Goal: Transaction & Acquisition: Purchase product/service

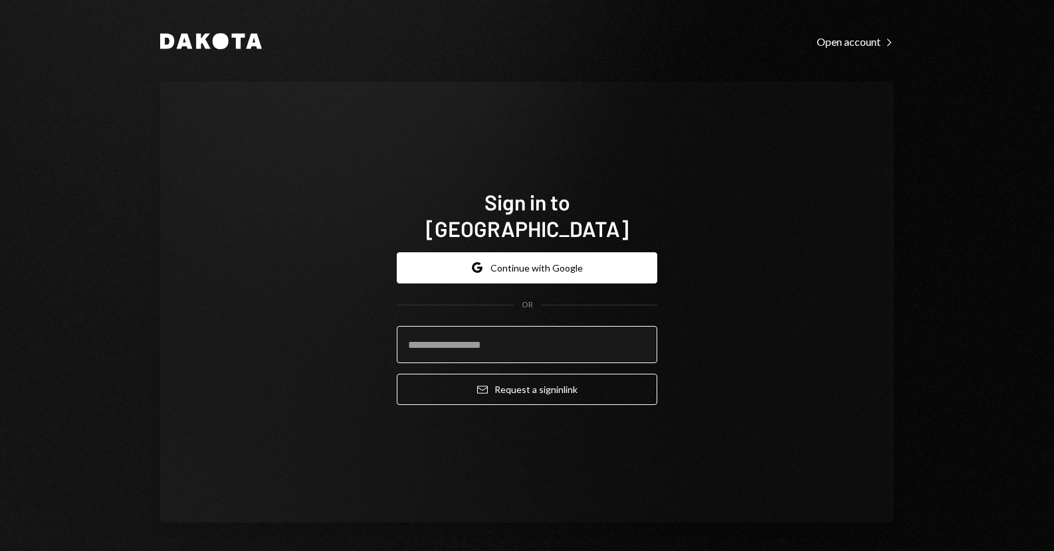
click at [488, 329] on input "email" at bounding box center [527, 344] width 260 height 37
type input "**********"
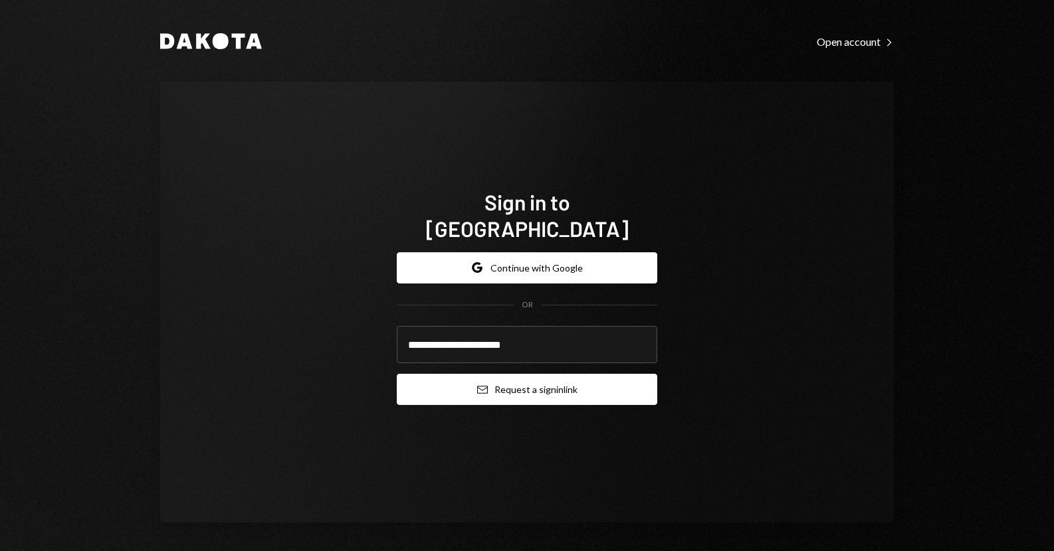
click at [494, 378] on button "Email Request a sign in link" at bounding box center [527, 389] width 260 height 31
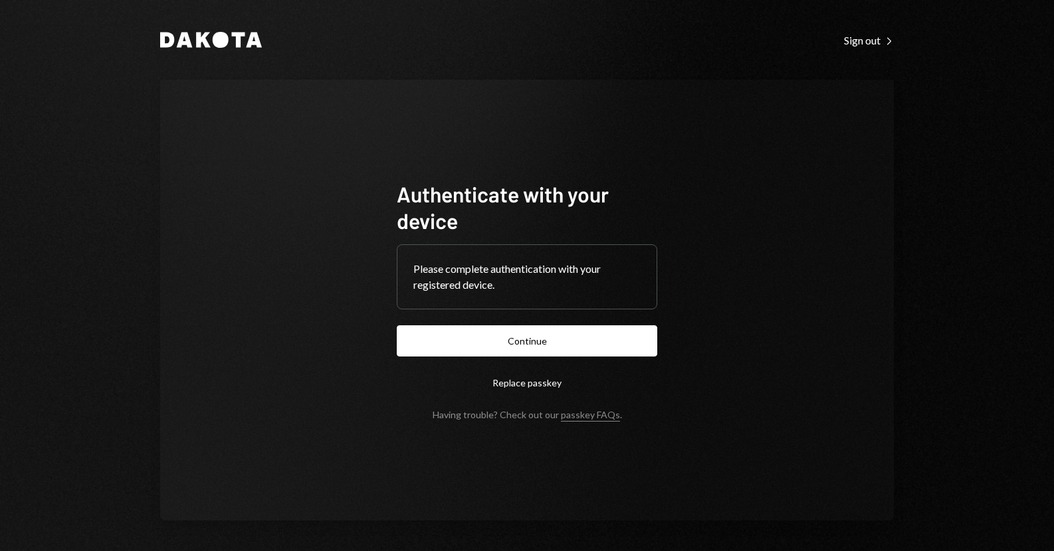
click at [185, 295] on div "Authenticate with your device Please complete authentication with your register…" at bounding box center [526, 300] width 733 height 441
click at [486, 328] on button "Continue" at bounding box center [527, 341] width 260 height 31
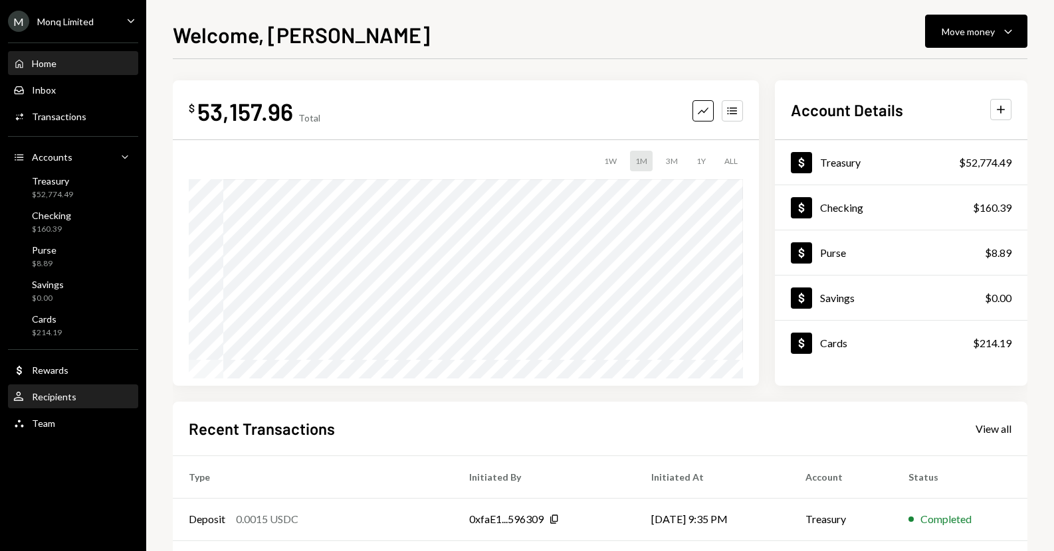
click at [72, 396] on div "Recipients" at bounding box center [54, 396] width 45 height 11
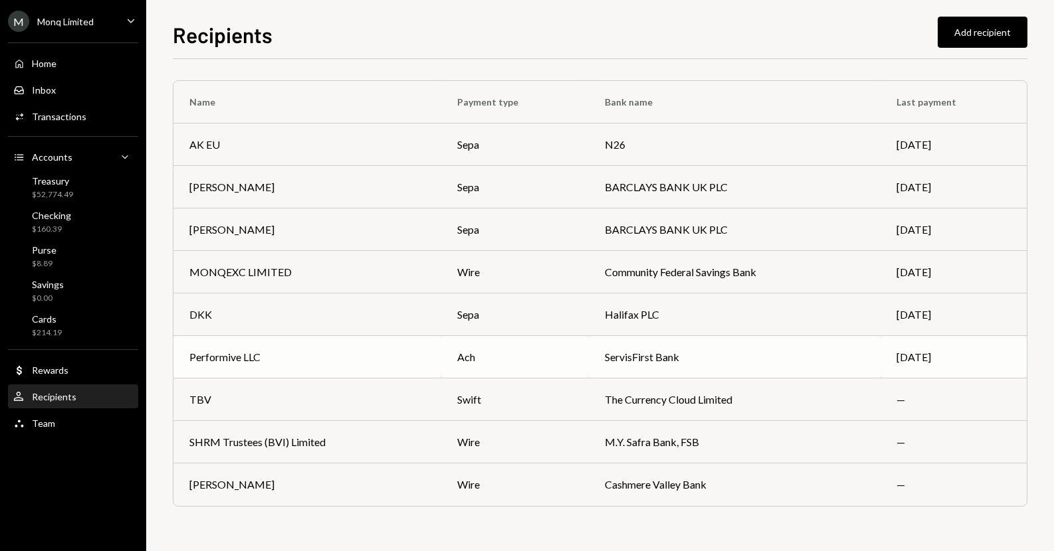
click at [300, 363] on div "Performive LLC" at bounding box center [307, 357] width 236 height 16
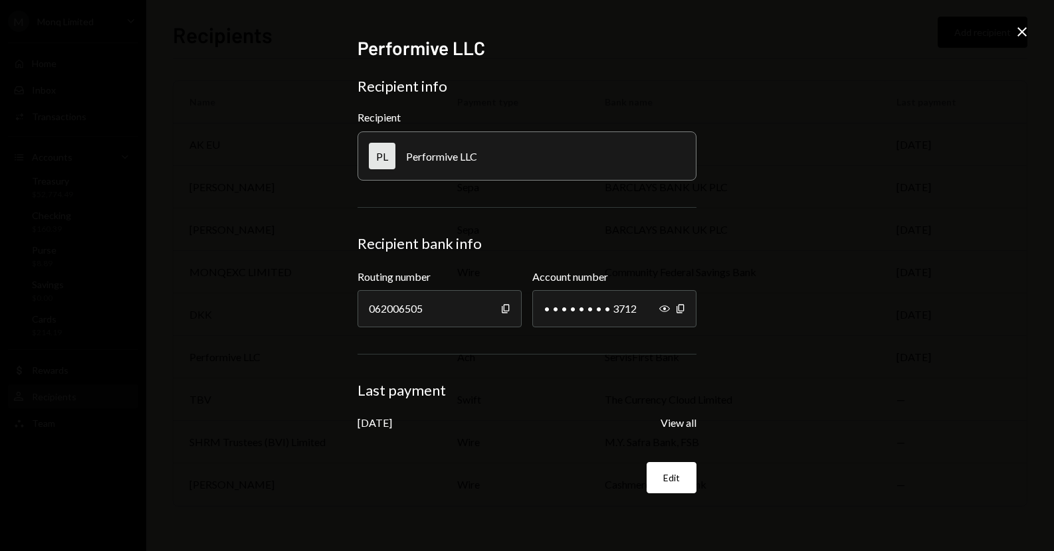
click at [219, 122] on div "Performive LLC Recipient info Recipient PL Performive LLC Recipient bank info R…" at bounding box center [527, 275] width 1054 height 551
click at [1016, 33] on icon "Close" at bounding box center [1022, 32] width 16 height 16
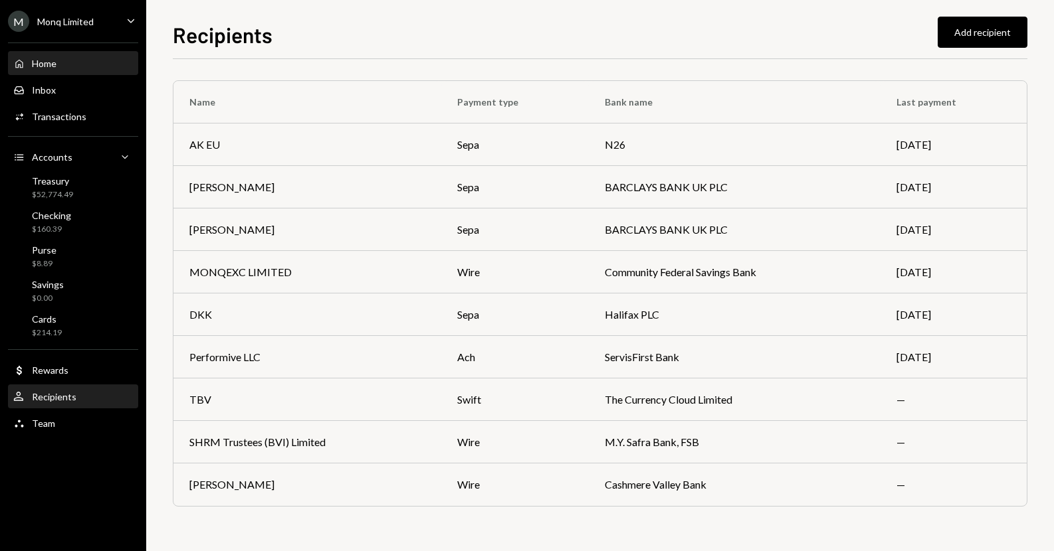
click at [68, 58] on div "Home Home" at bounding box center [73, 64] width 120 height 12
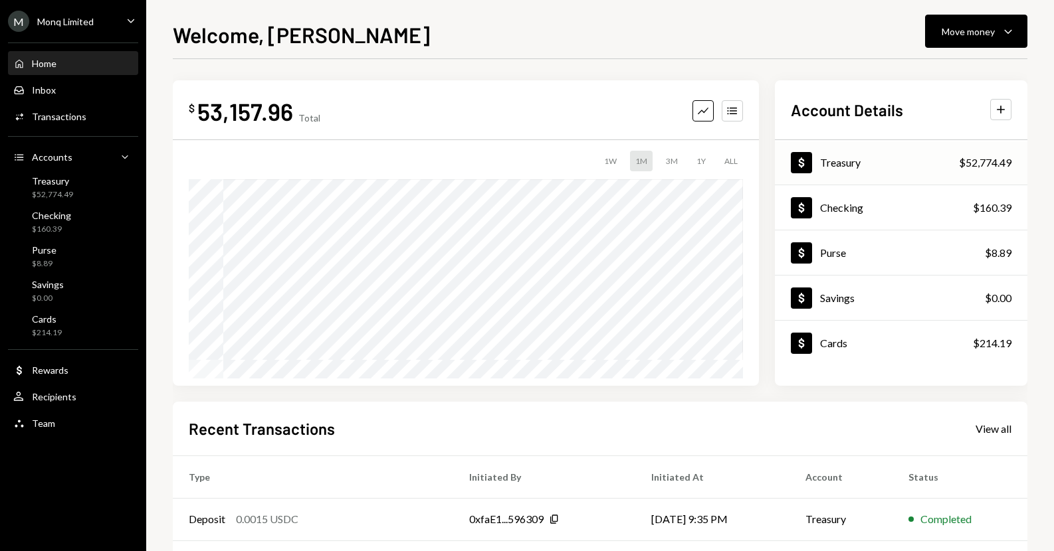
click at [886, 168] on div "Dollar Treasury $52,774.49" at bounding box center [901, 163] width 252 height 43
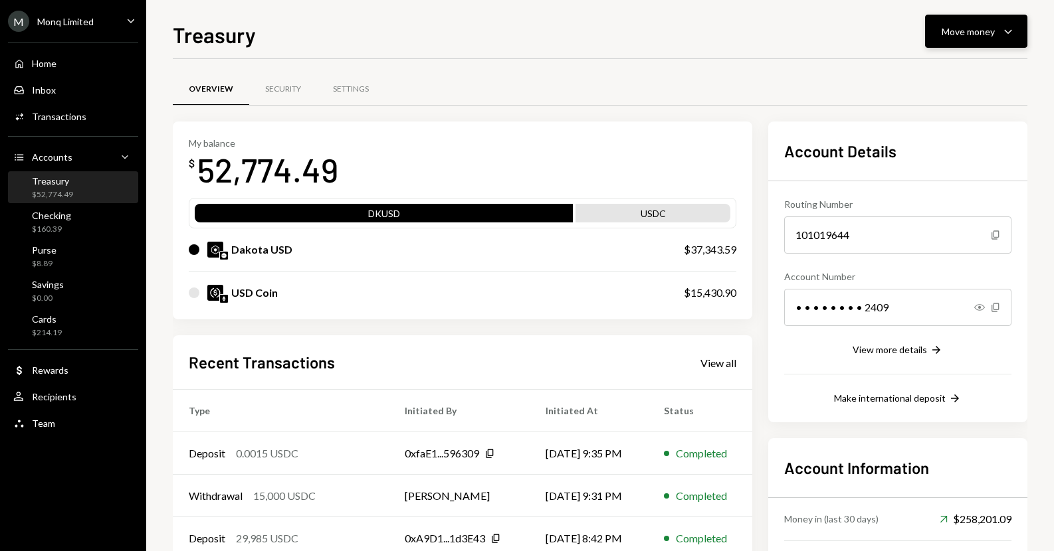
click at [954, 45] on button "Move money Caret Down" at bounding box center [976, 31] width 102 height 33
click at [758, 276] on div "My balance $ 52,774.49 DKUSD USDC Dakota USD $37,343.59 USD Coin $15,430.90 Rec…" at bounding box center [600, 384] width 854 height 524
click at [961, 33] on div "Move money" at bounding box center [967, 32] width 53 height 14
click at [945, 64] on div "Send" at bounding box center [965, 71] width 97 height 14
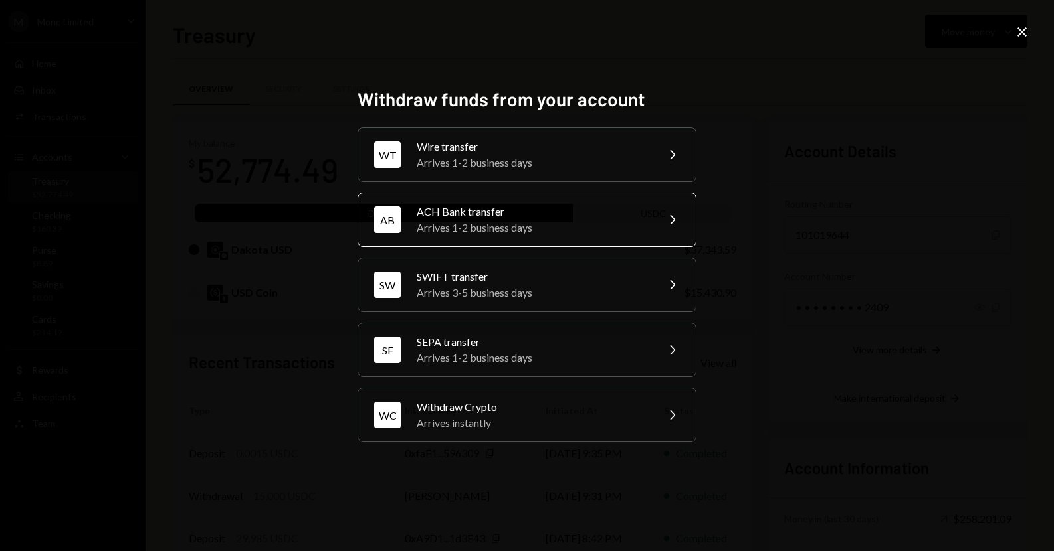
click at [517, 217] on div "ACH Bank transfer" at bounding box center [532, 212] width 231 height 16
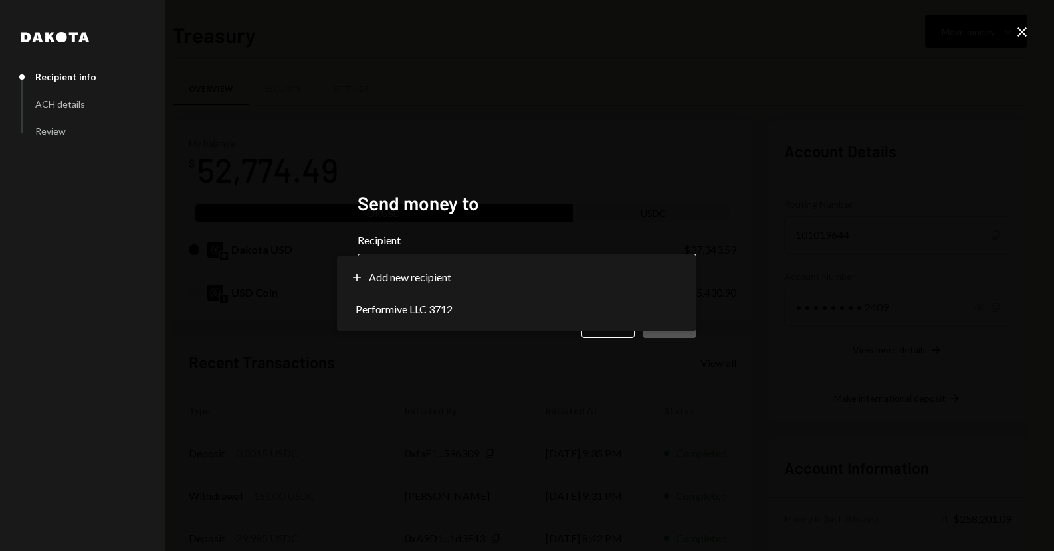
click at [486, 270] on body "M Monq Limited Caret Down Home Home Inbox Inbox Activities Transactions Account…" at bounding box center [527, 275] width 1054 height 551
select select "**********"
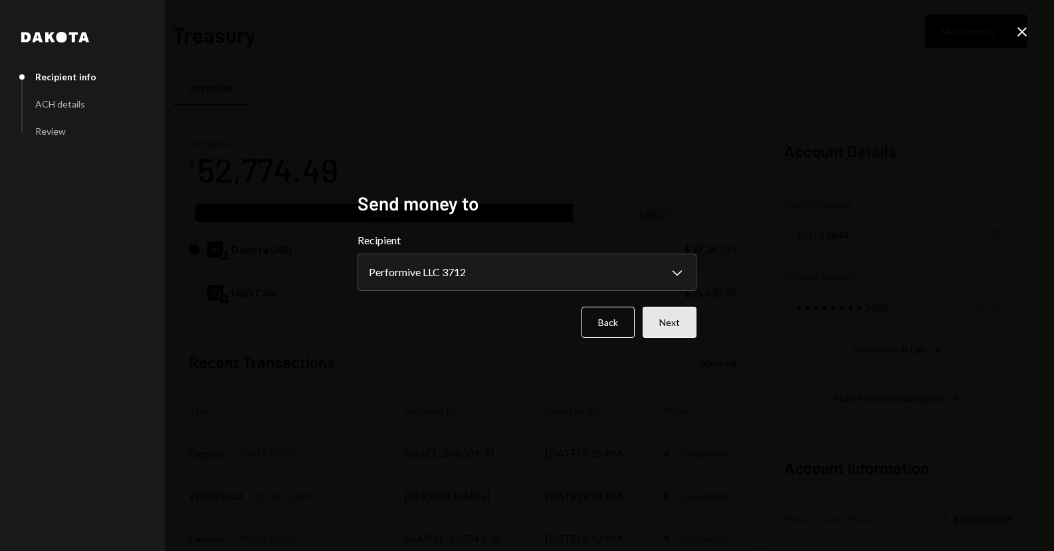
click at [668, 314] on button "Next" at bounding box center [669, 322] width 54 height 31
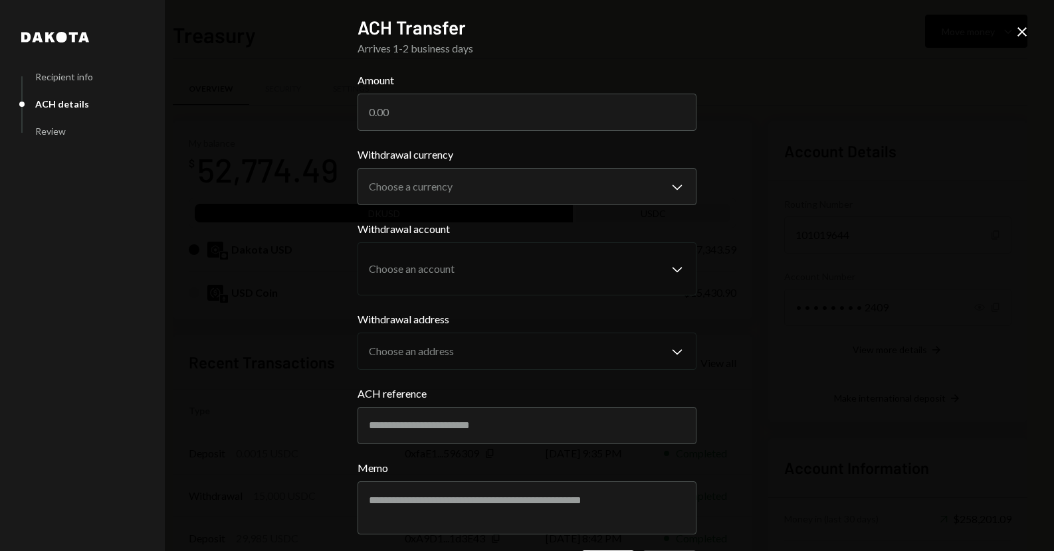
click at [454, 132] on form "**********" at bounding box center [526, 327] width 339 height 510
click at [461, 119] on input "Amount" at bounding box center [526, 112] width 339 height 37
paste input "3566.24"
type input "3566.24"
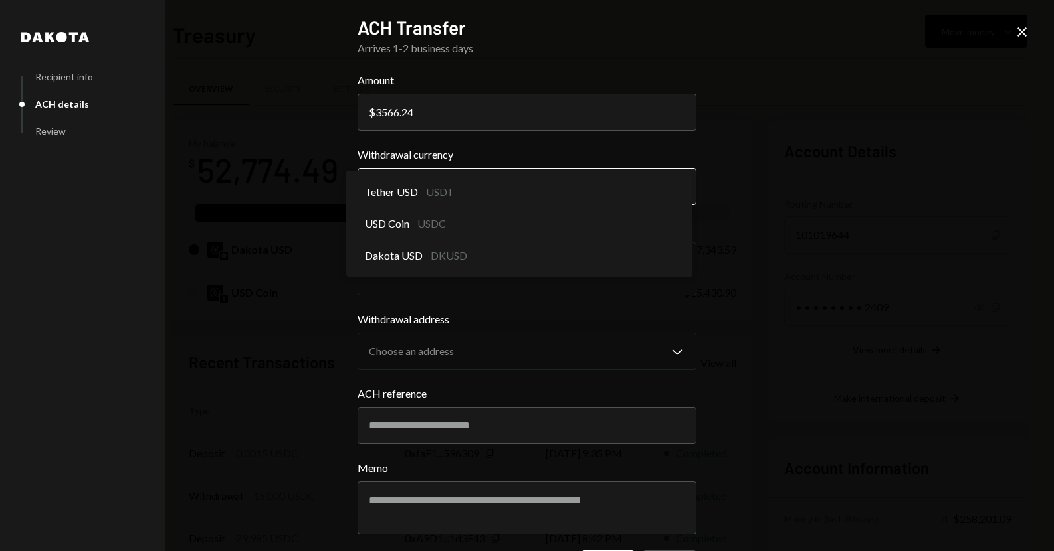
click at [474, 183] on body "M Monq Limited Caret Down Home Home Inbox Inbox Activities Transactions Account…" at bounding box center [527, 275] width 1054 height 551
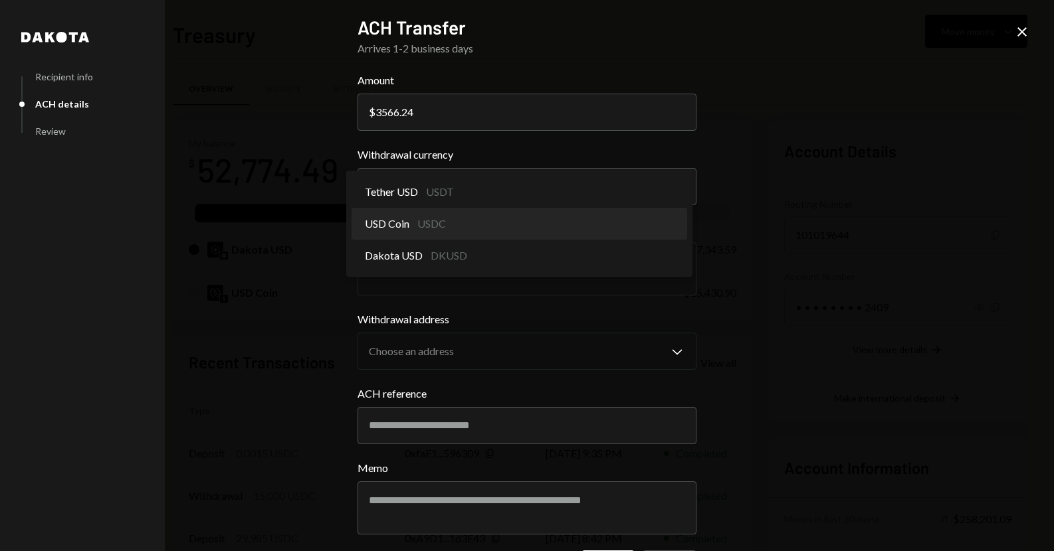
select select "****"
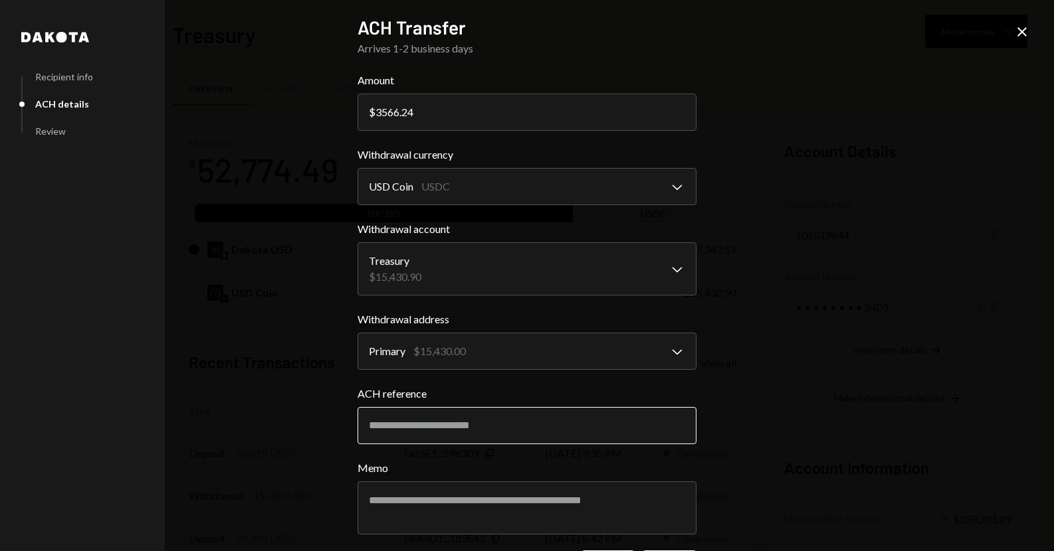
click at [448, 428] on input "ACH reference" at bounding box center [526, 425] width 339 height 37
type input "*******"
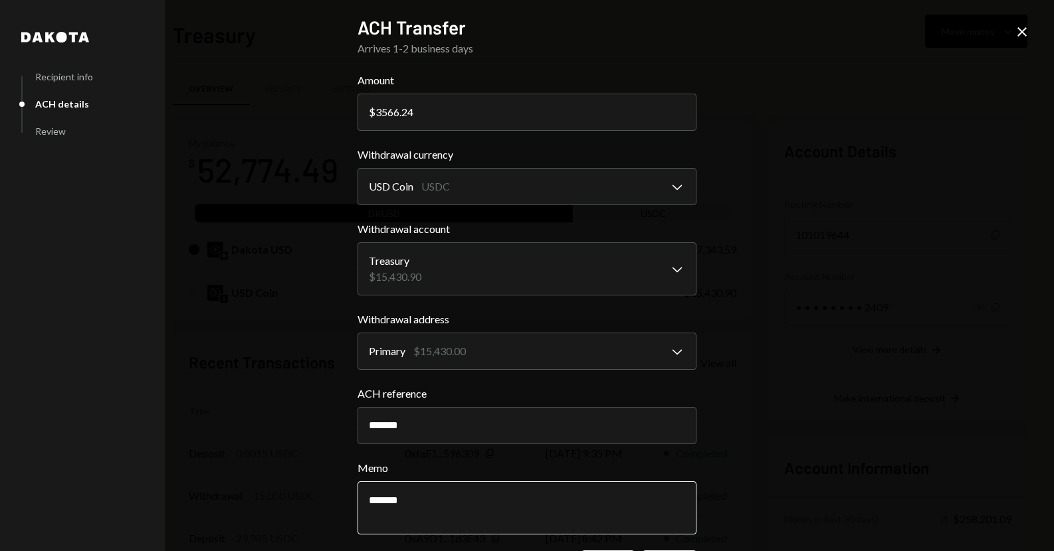
type textarea "*******"
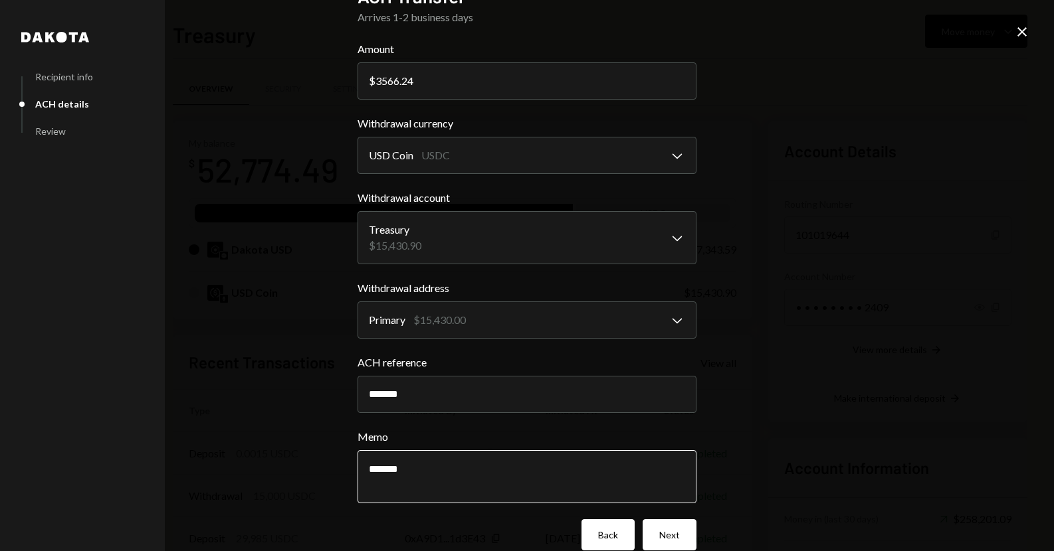
scroll to position [51, 0]
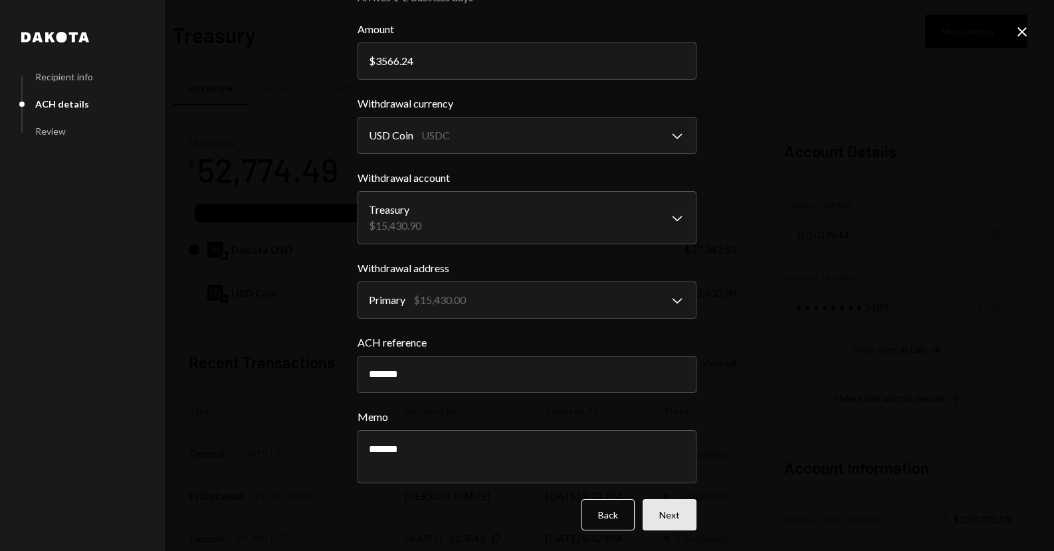
click at [662, 526] on button "Next" at bounding box center [669, 515] width 54 height 31
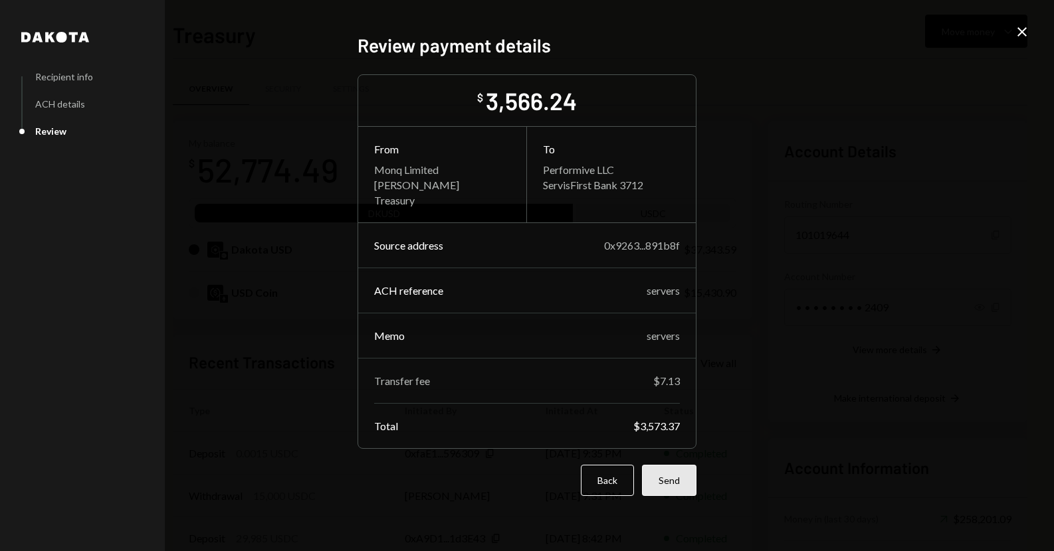
click at [669, 478] on button "Send" at bounding box center [669, 480] width 54 height 31
